Goal: Task Accomplishment & Management: Use online tool/utility

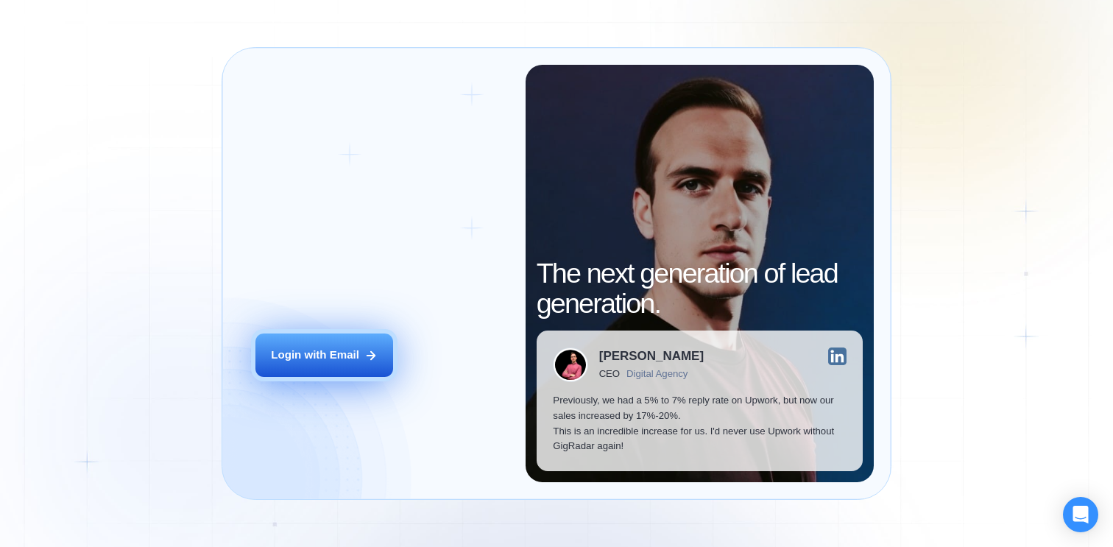
click at [339, 357] on div "Login with Email" at bounding box center [315, 354] width 88 height 15
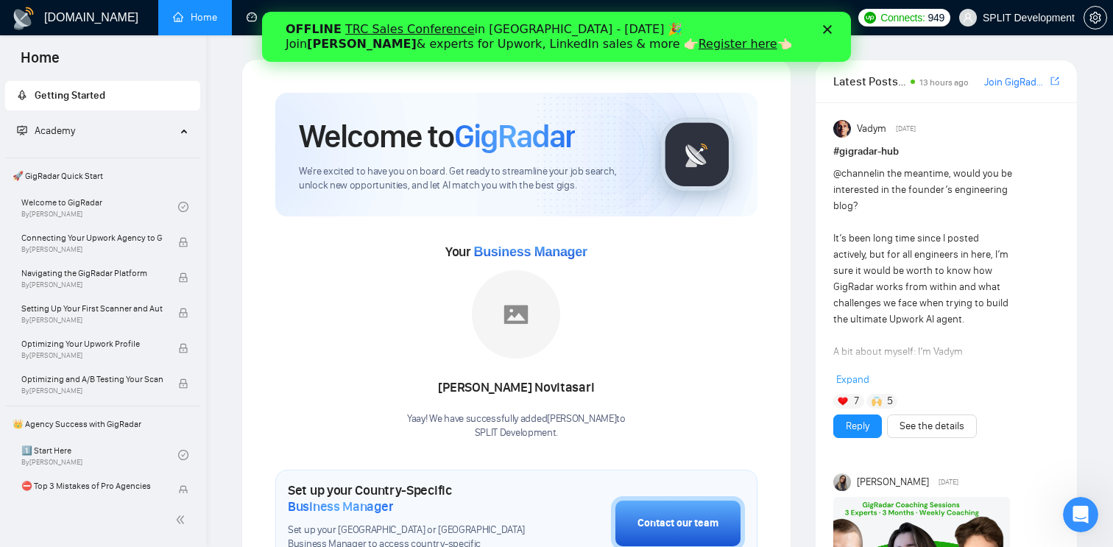
click at [827, 29] on polygon "Закрыть" at bounding box center [827, 29] width 9 height 9
